Goal: Find specific page/section: Find specific page/section

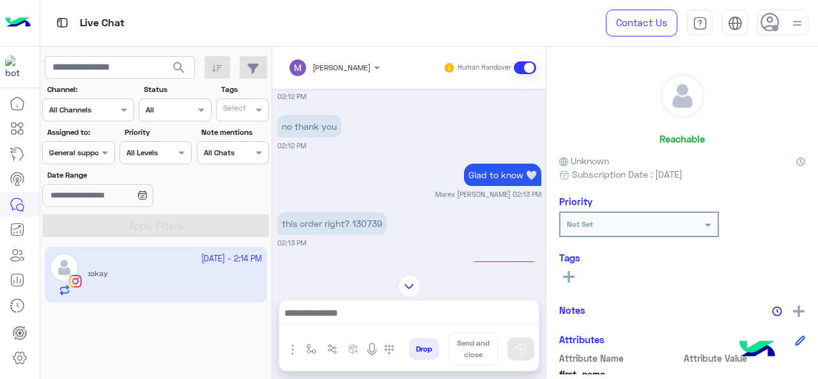
scroll to position [250, 0]
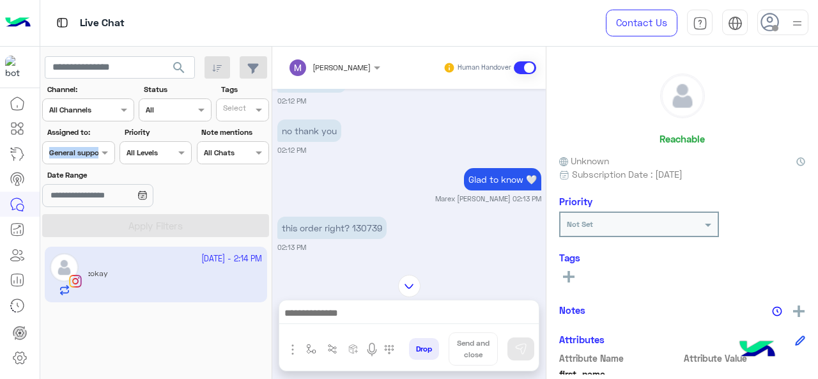
click at [98, 142] on div "Assigned to: Assigned on General support" at bounding box center [78, 145] width 72 height 38
click at [96, 146] on div at bounding box center [78, 151] width 71 height 12
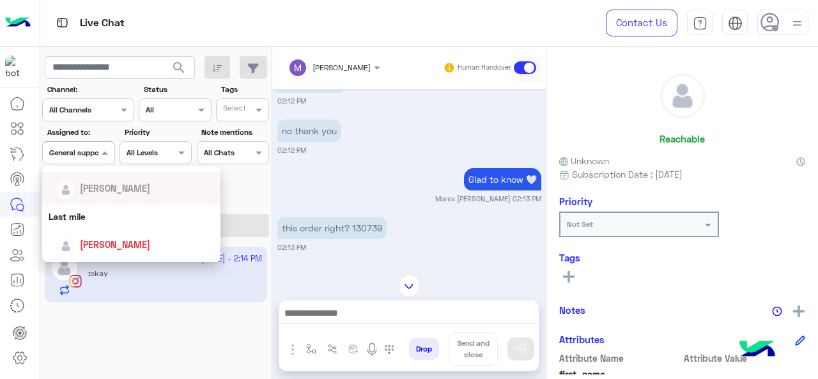
scroll to position [139, 0]
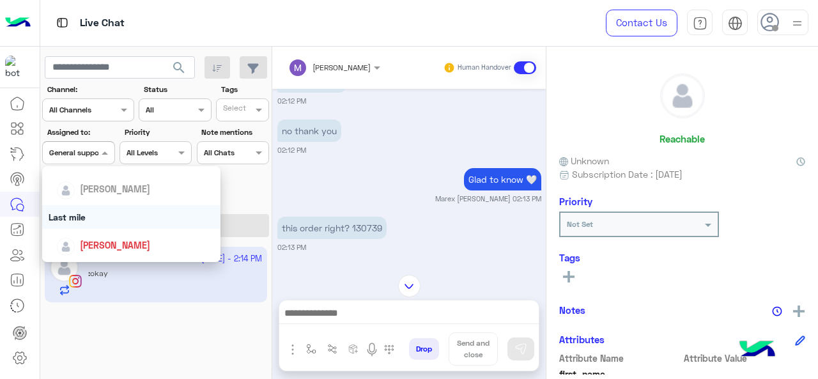
click at [119, 218] on div "Last mile" at bounding box center [131, 217] width 179 height 24
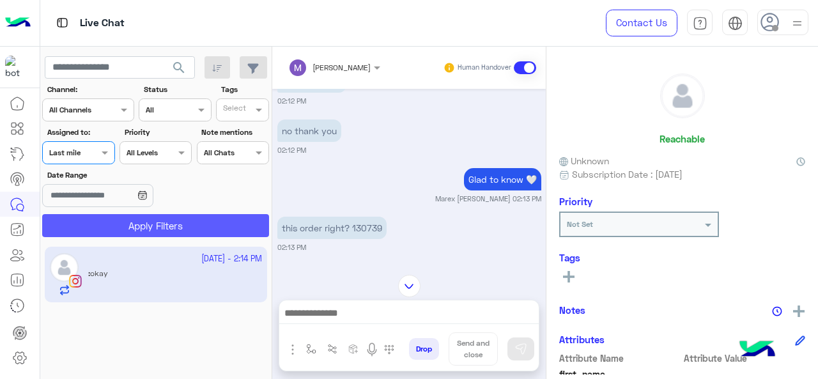
click at [124, 227] on button "Apply Filters" at bounding box center [155, 225] width 227 height 23
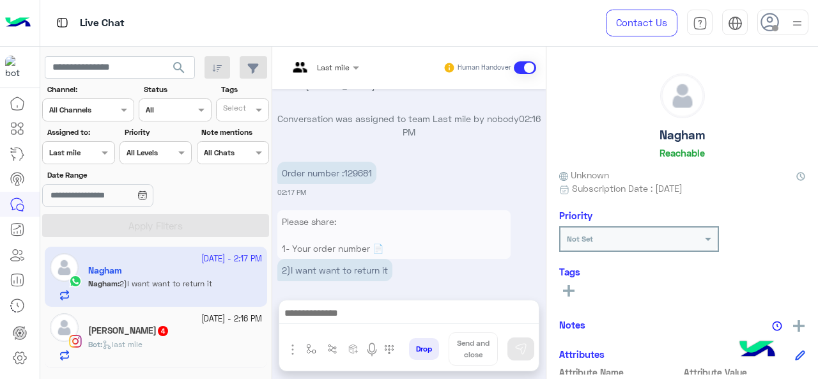
scroll to position [811, 0]
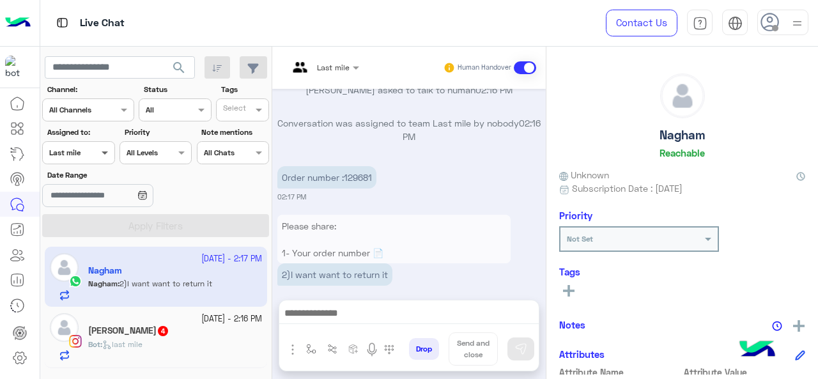
click at [98, 158] on span at bounding box center [106, 152] width 16 height 13
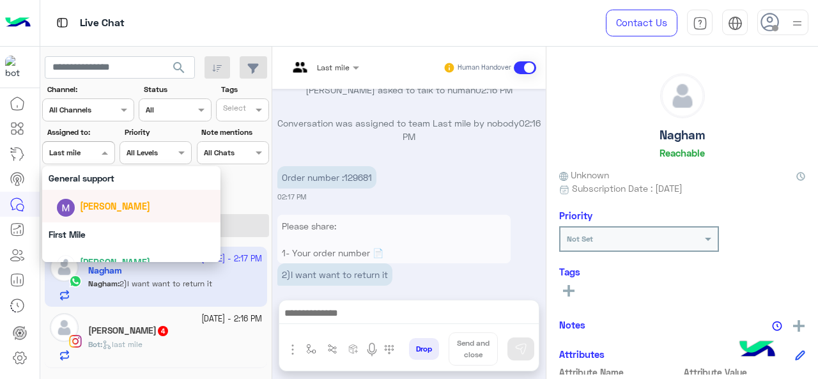
scroll to position [243, 0]
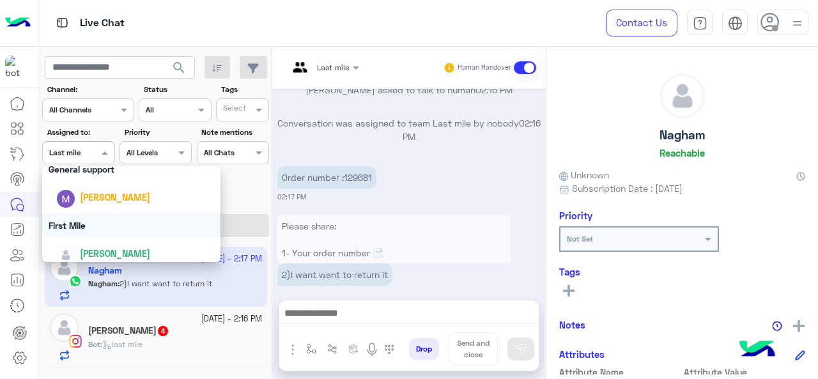
click at [132, 230] on div "First Mile" at bounding box center [131, 225] width 179 height 24
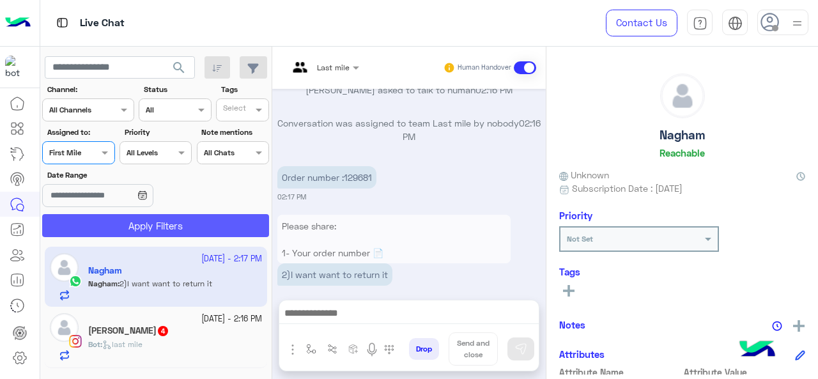
click at [132, 230] on button "Apply Filters" at bounding box center [155, 225] width 227 height 23
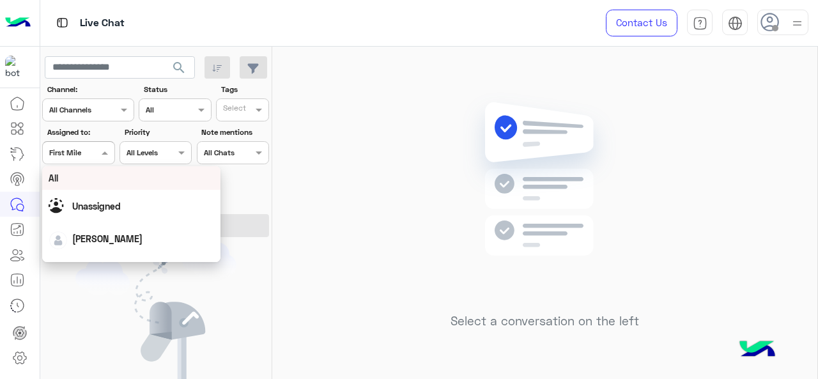
click at [105, 151] on span at bounding box center [106, 152] width 16 height 13
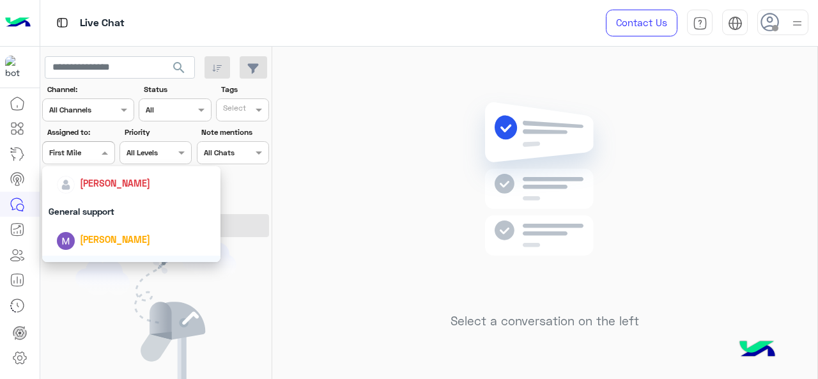
scroll to position [201, 0]
click at [109, 206] on div "General support" at bounding box center [131, 211] width 179 height 24
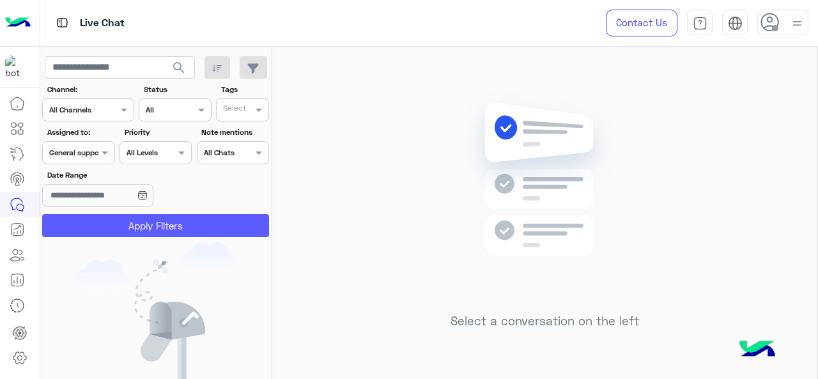
click at [111, 220] on button "Apply Filters" at bounding box center [155, 225] width 227 height 23
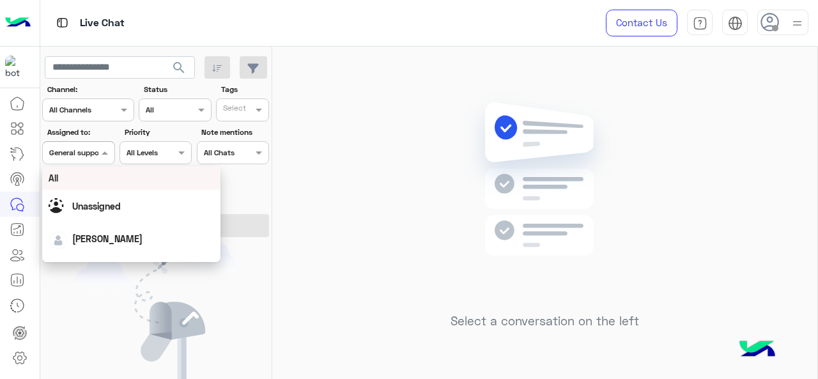
click at [100, 147] on span at bounding box center [106, 152] width 16 height 13
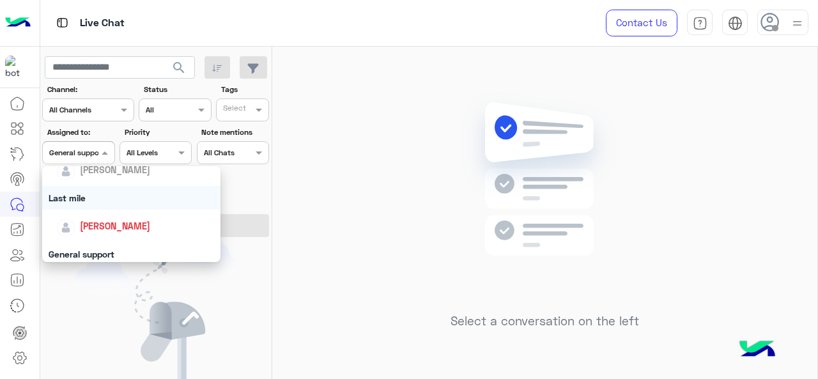
scroll to position [158, 0]
click at [111, 203] on div "Last mile" at bounding box center [131, 197] width 179 height 24
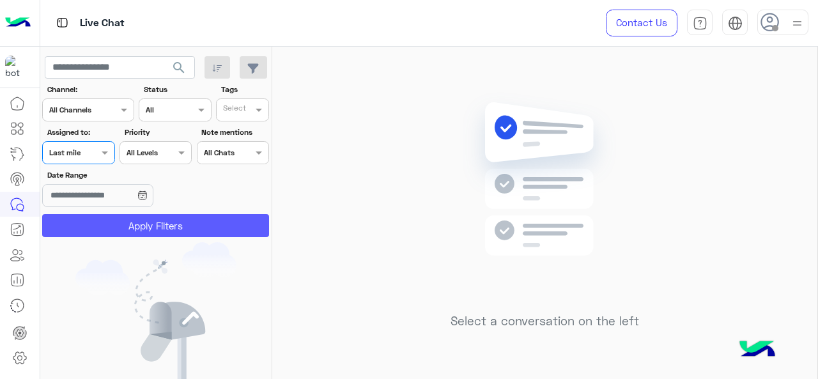
click at [114, 224] on button "Apply Filters" at bounding box center [155, 225] width 227 height 23
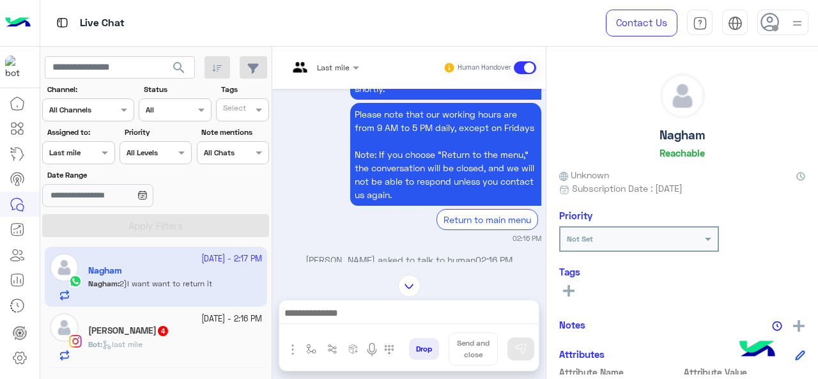
scroll to position [844, 0]
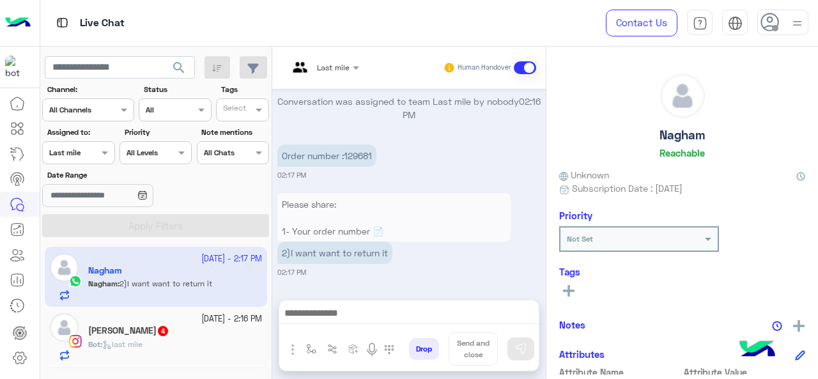
click at [204, 343] on div "Bot : last mile" at bounding box center [175, 350] width 174 height 22
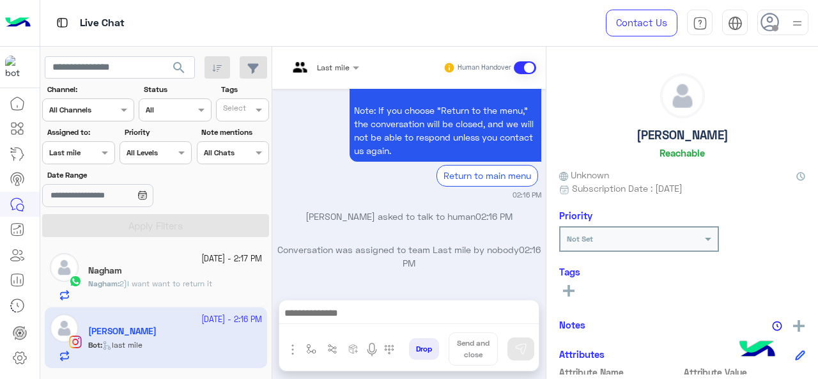
scroll to position [465, 0]
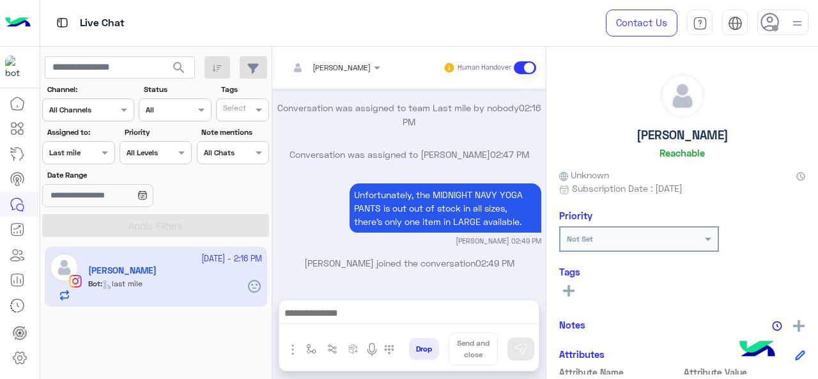
scroll to position [919, 0]
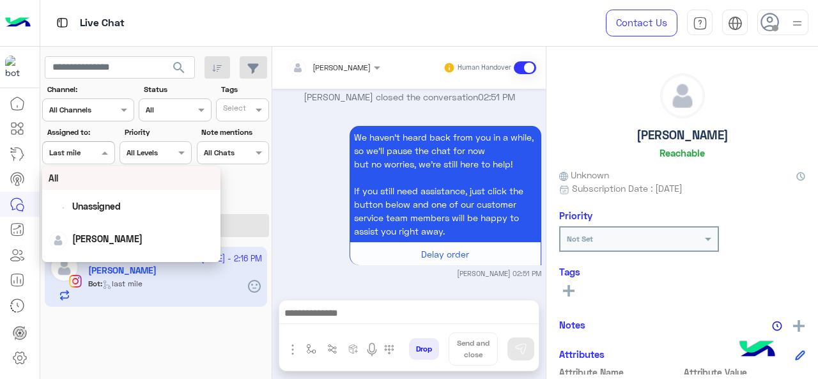
click at [82, 148] on div at bounding box center [78, 151] width 71 height 12
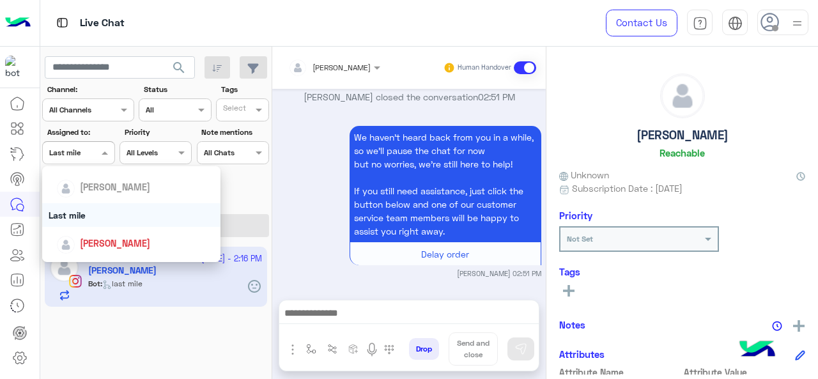
scroll to position [219, 0]
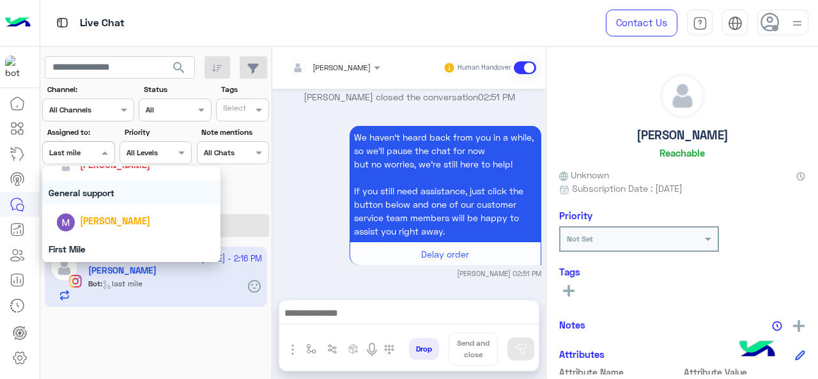
click at [116, 197] on div "General support" at bounding box center [131, 193] width 179 height 24
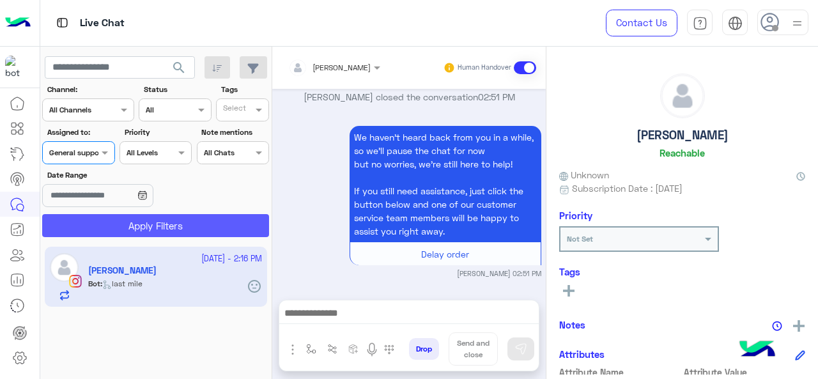
click at [124, 219] on button "Apply Filters" at bounding box center [155, 225] width 227 height 23
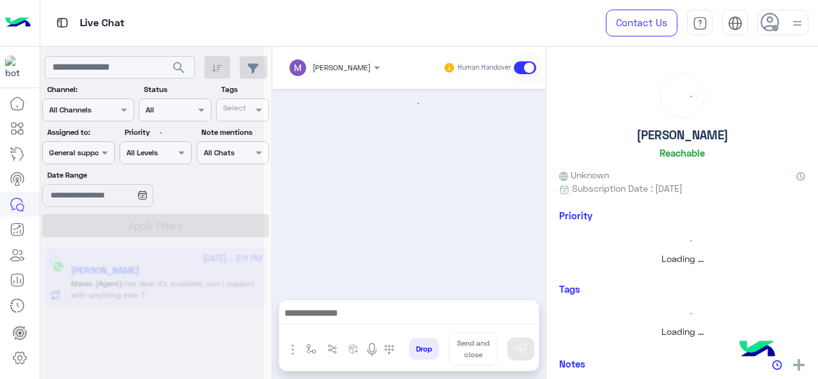
click at [105, 150] on span at bounding box center [106, 152] width 16 height 13
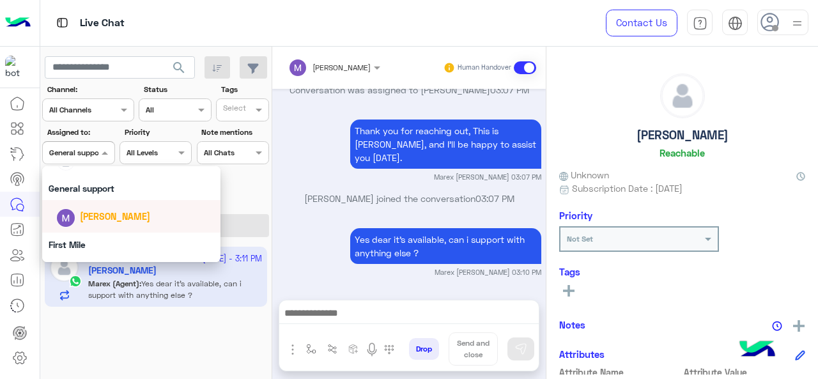
scroll to position [250, 0]
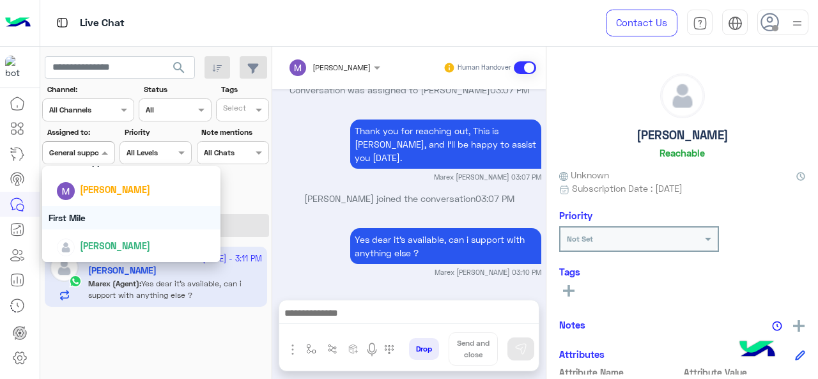
click at [103, 217] on div "First Mile" at bounding box center [131, 218] width 179 height 24
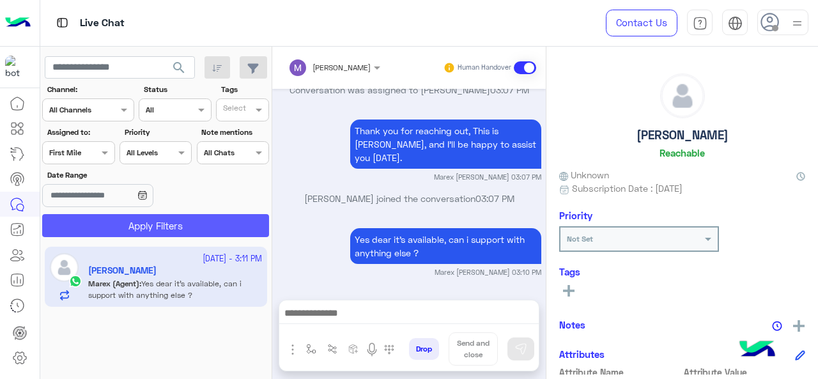
click at [103, 217] on button "Apply Filters" at bounding box center [155, 225] width 227 height 23
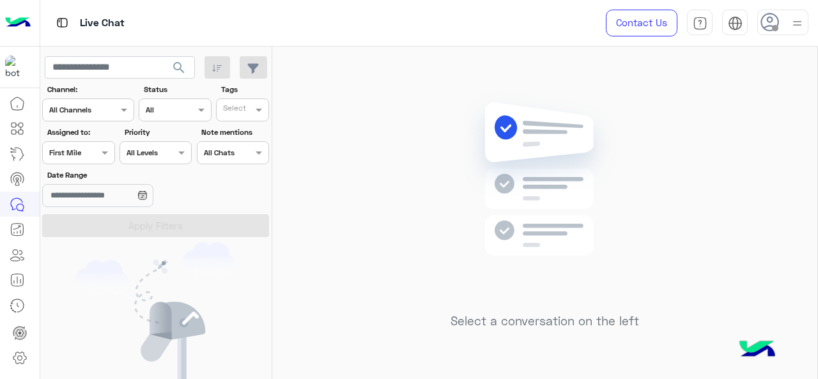
click at [90, 151] on div at bounding box center [78, 151] width 71 height 12
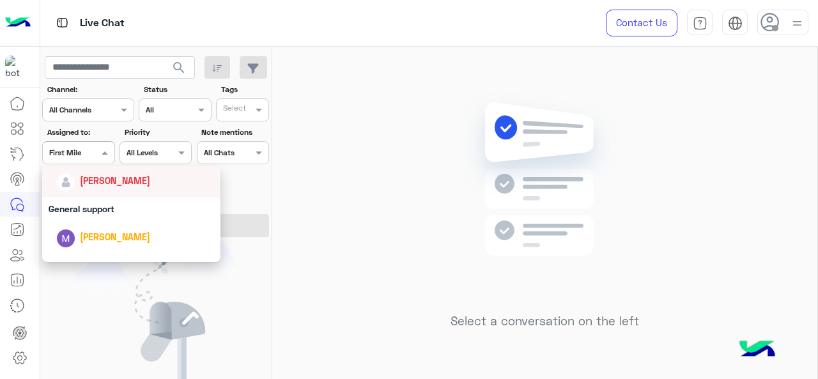
scroll to position [187, 0]
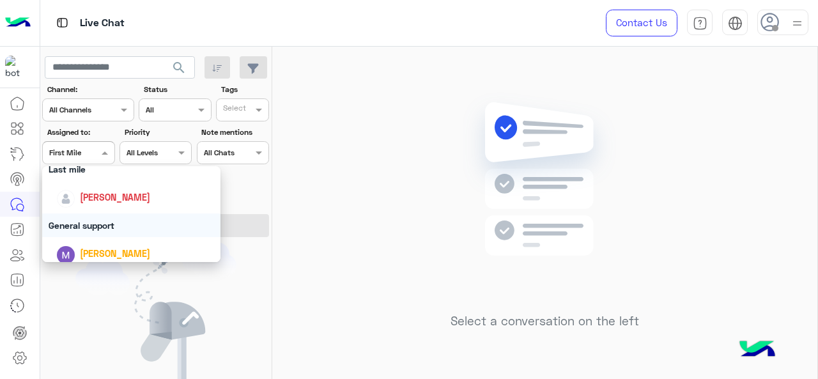
click at [82, 222] on div "General support" at bounding box center [131, 225] width 179 height 24
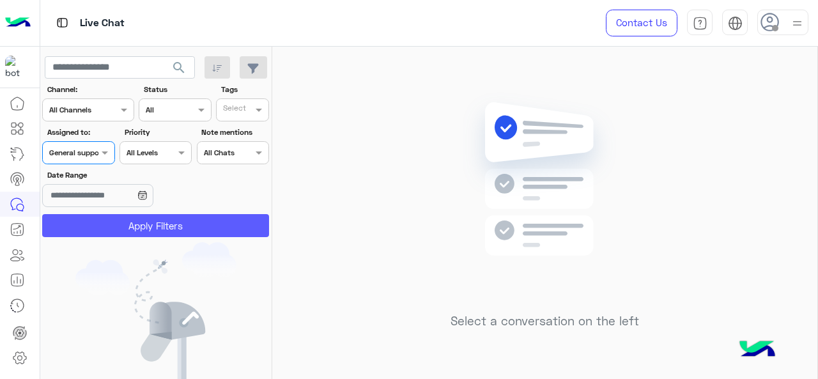
click at [86, 217] on button "Apply Filters" at bounding box center [155, 225] width 227 height 23
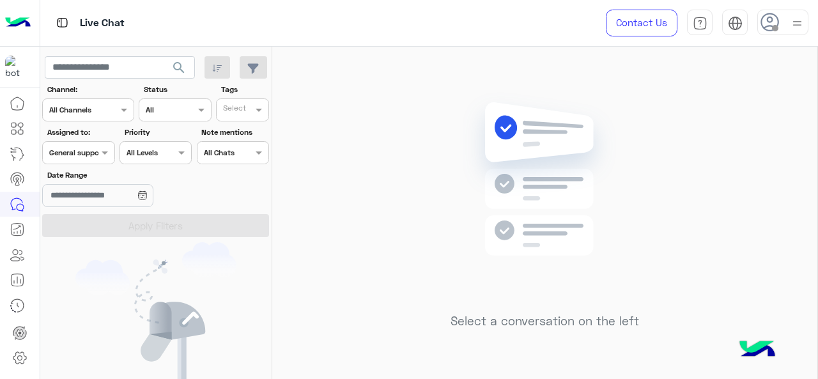
click at [83, 153] on div at bounding box center [78, 151] width 71 height 12
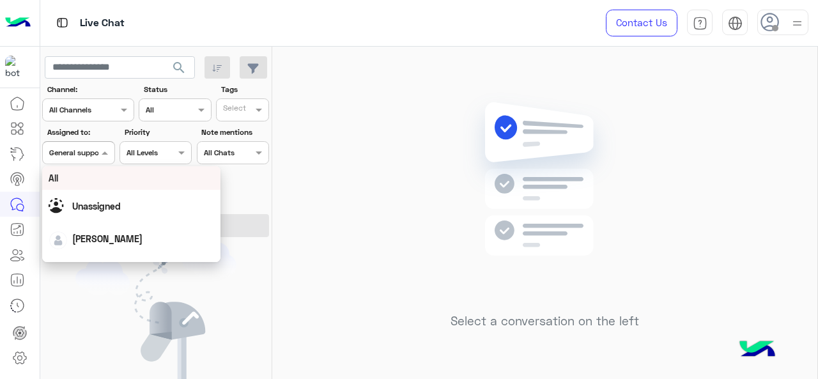
scroll to position [128, 0]
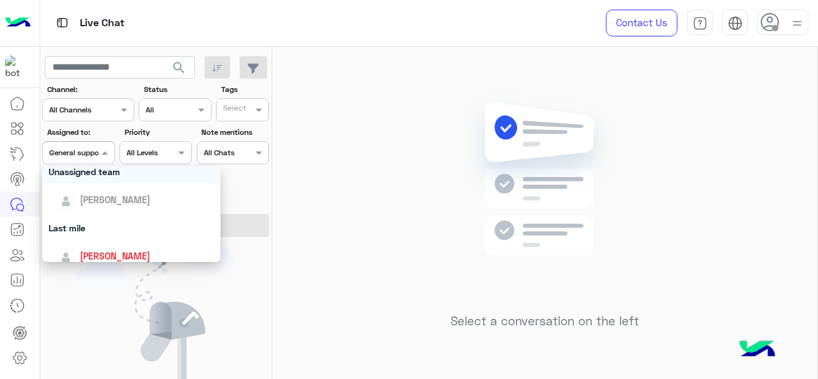
click at [381, 164] on div "Select a conversation on the left" at bounding box center [544, 215] width 545 height 337
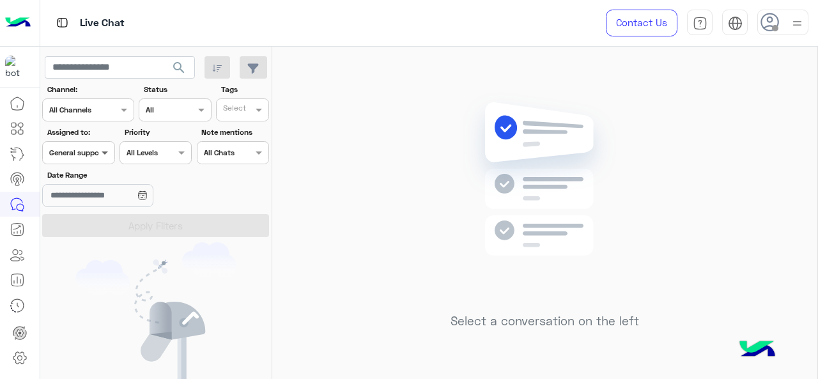
click at [99, 159] on span at bounding box center [106, 152] width 16 height 13
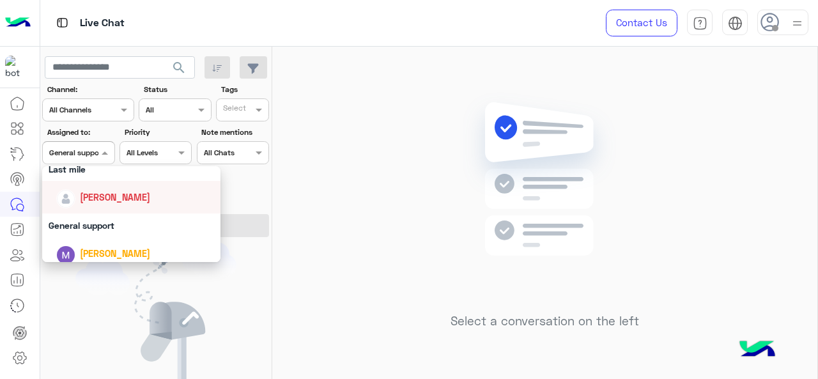
scroll to position [250, 0]
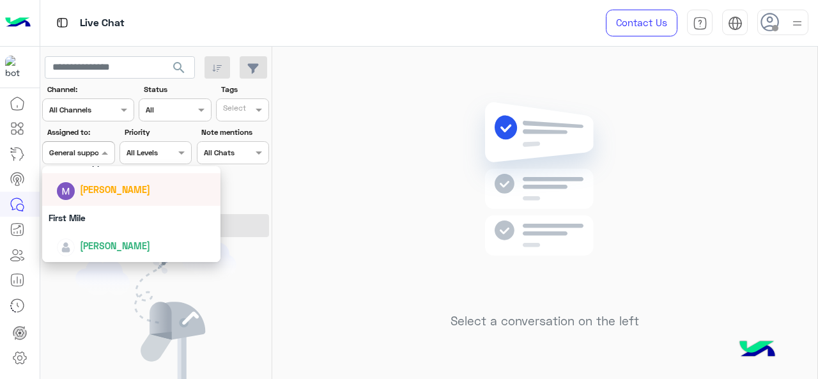
click at [464, 201] on img at bounding box center [544, 198] width 185 height 212
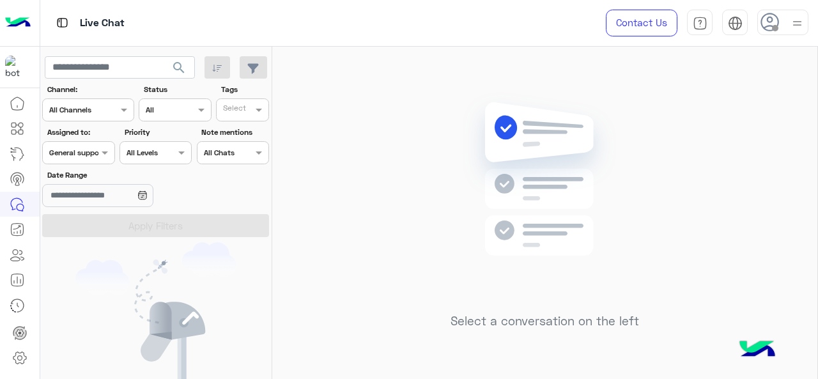
click at [300, 134] on div "Select a conversation on the left" at bounding box center [544, 215] width 545 height 337
click at [101, 158] on span at bounding box center [106, 152] width 16 height 13
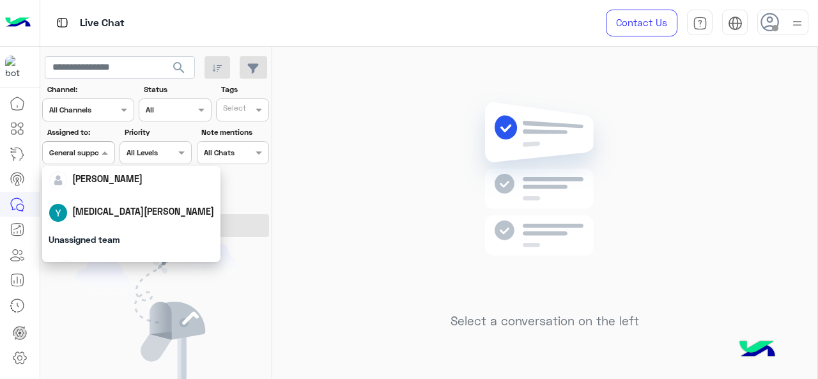
scroll to position [128, 0]
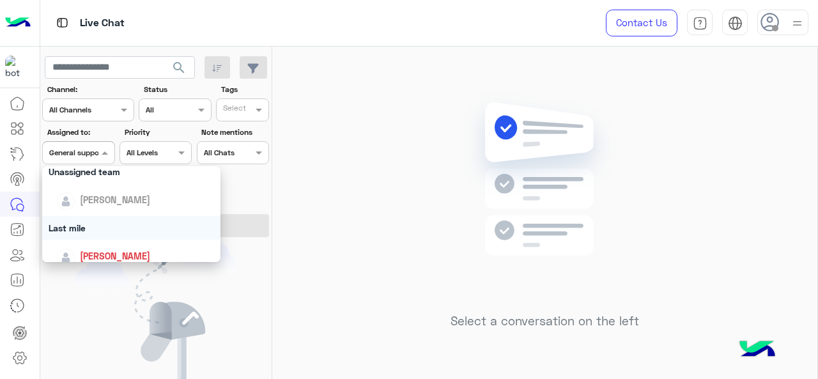
click at [88, 220] on div "Last mile" at bounding box center [131, 228] width 179 height 24
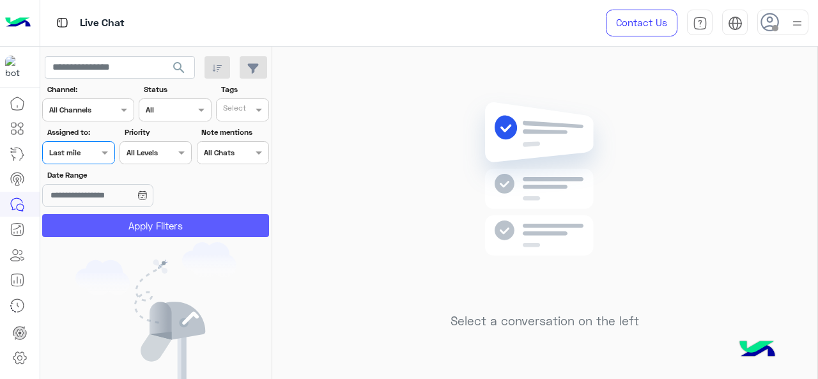
click at [93, 218] on button "Apply Filters" at bounding box center [155, 225] width 227 height 23
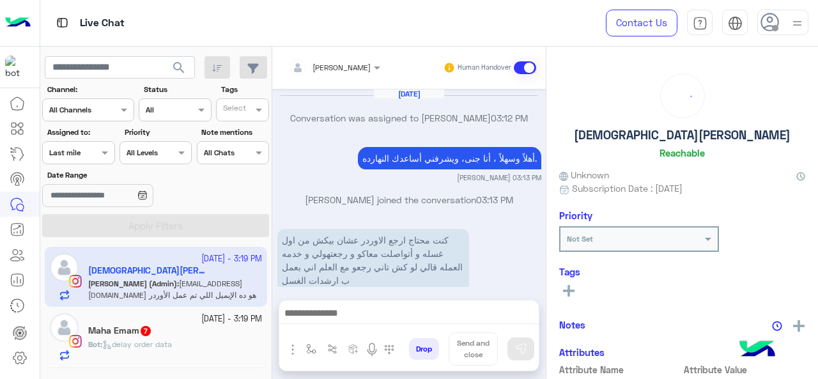
scroll to position [413, 0]
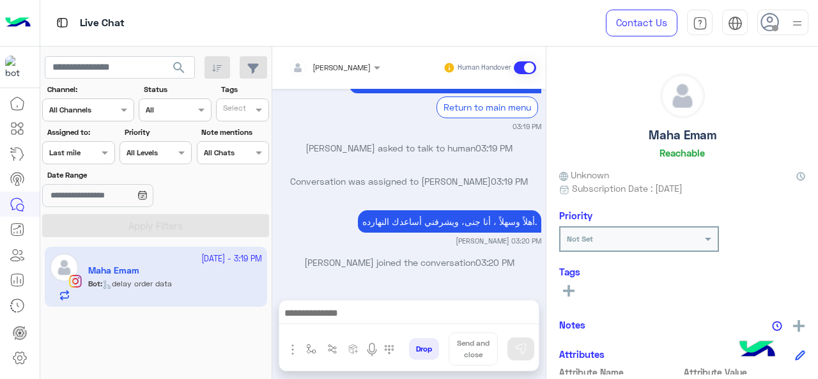
scroll to position [825, 0]
